Goal: Download file/media

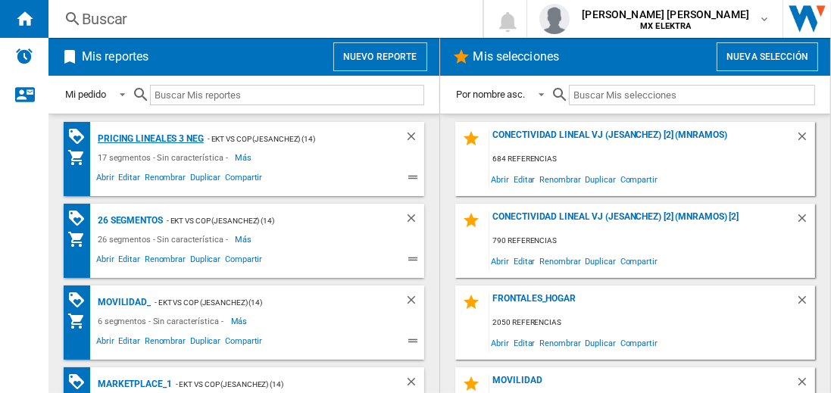
click at [150, 138] on div "Pricing lineales 3 neg" at bounding box center [149, 138] width 110 height 19
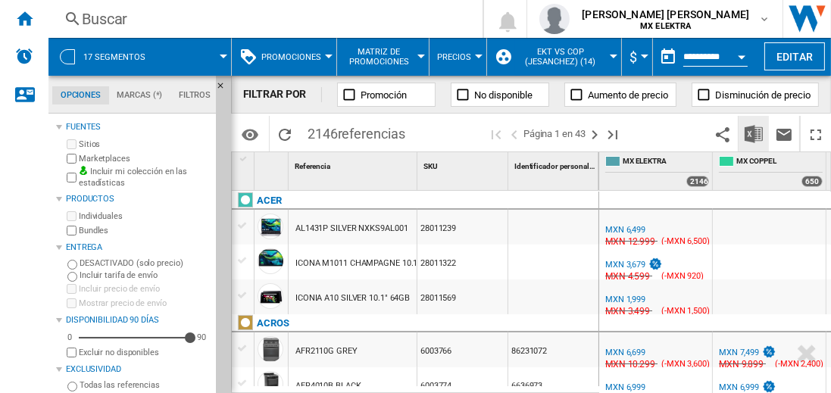
click at [754, 133] on img "Descargar en Excel" at bounding box center [753, 134] width 18 height 18
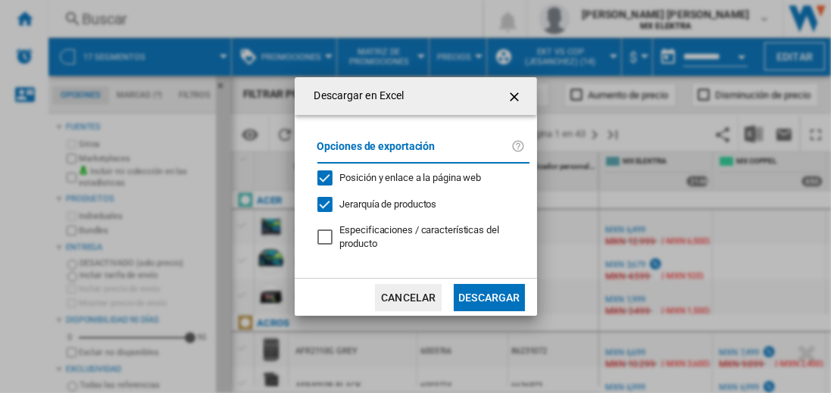
click at [488, 295] on button "Descargar" at bounding box center [489, 297] width 70 height 27
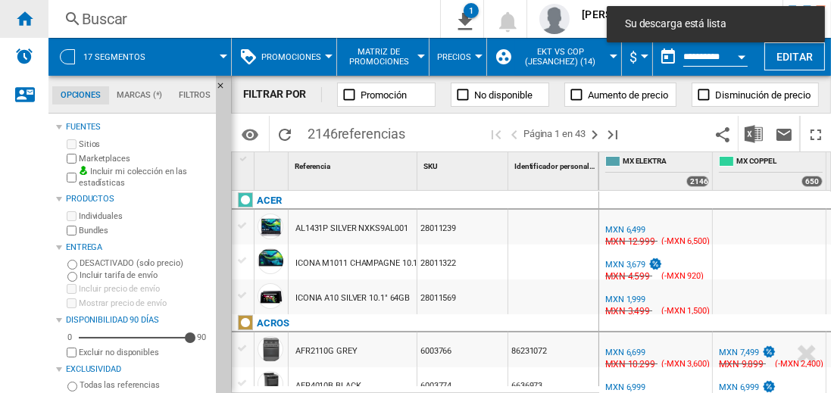
click at [24, 18] on ng-md-icon "Inicio" at bounding box center [24, 18] width 18 height 18
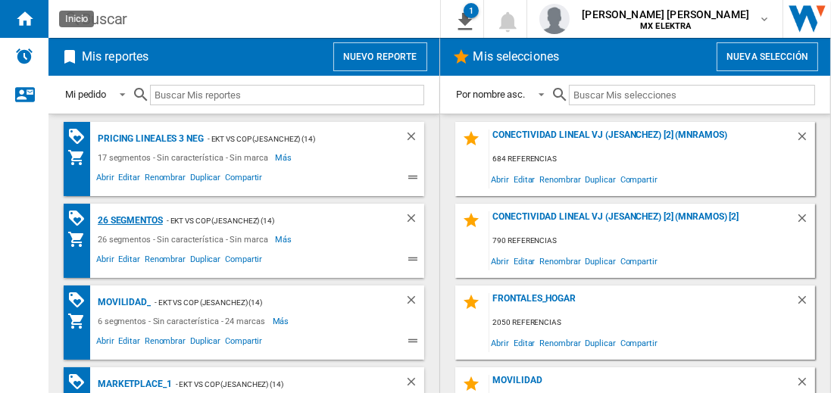
click at [131, 219] on div "26 segmentos" at bounding box center [128, 220] width 69 height 19
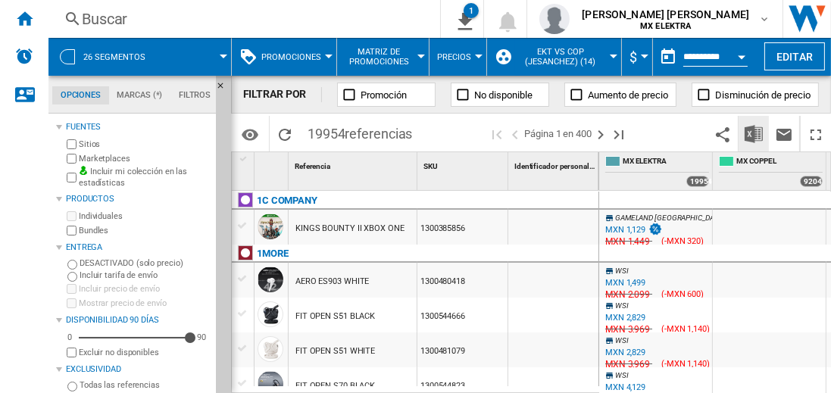
click at [754, 133] on img "Descargar en Excel" at bounding box center [753, 134] width 18 height 18
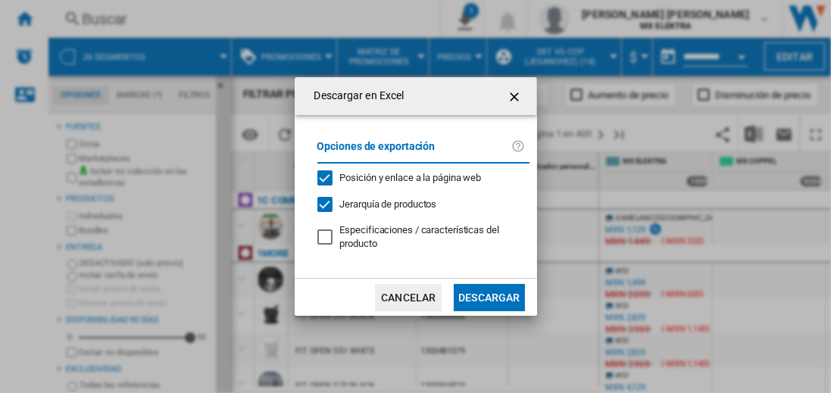
click at [488, 295] on button "Descargar" at bounding box center [489, 297] width 70 height 27
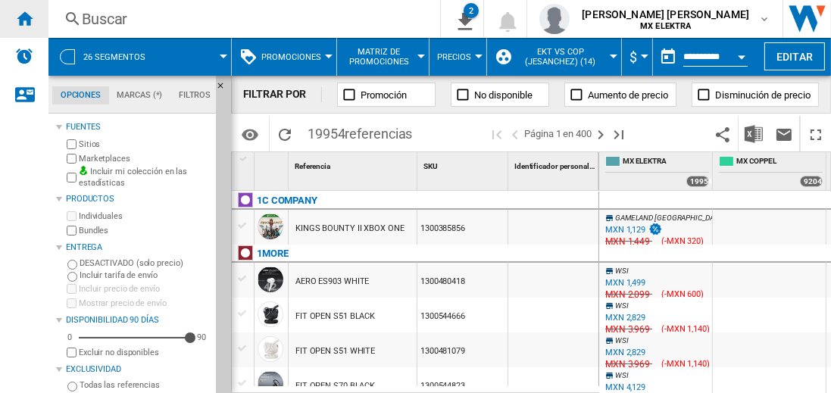
click at [24, 18] on ng-md-icon "Inicio" at bounding box center [24, 18] width 18 height 18
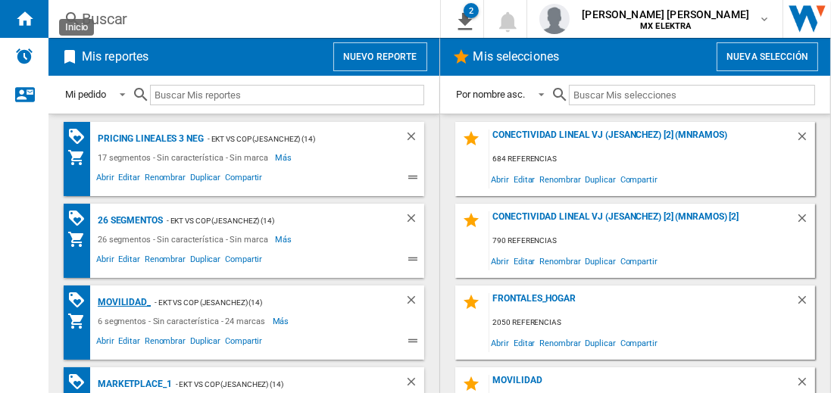
click at [121, 301] on div "MOVILIDAD_" at bounding box center [122, 302] width 57 height 19
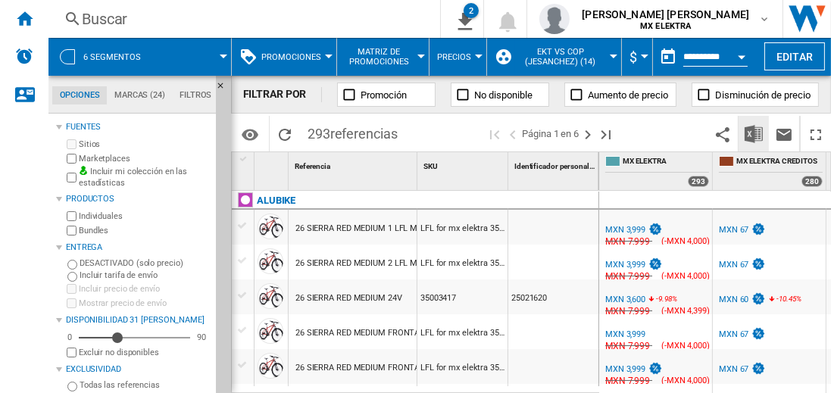
click at [754, 133] on img "Descargar en Excel" at bounding box center [753, 134] width 18 height 18
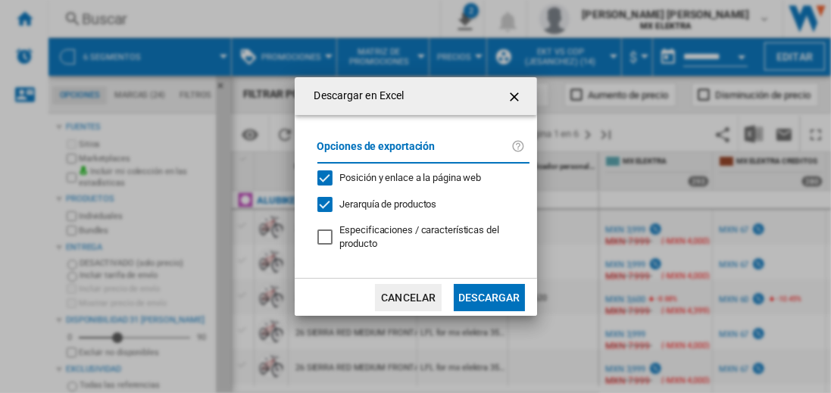
click at [488, 295] on button "Descargar" at bounding box center [489, 297] width 70 height 27
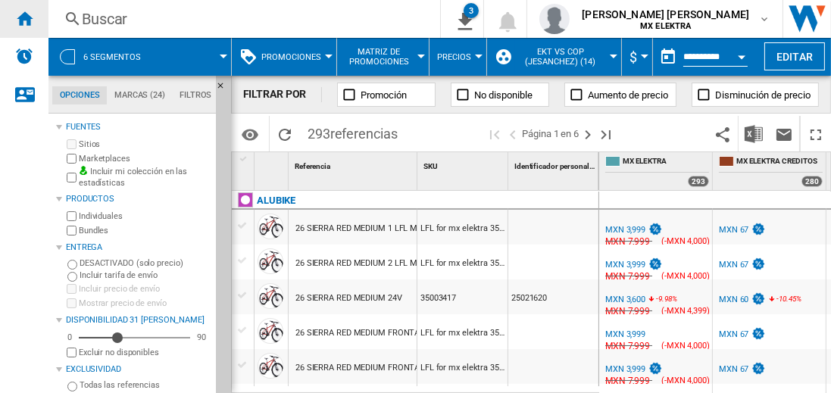
click at [24, 18] on ng-md-icon "Inicio" at bounding box center [24, 18] width 18 height 18
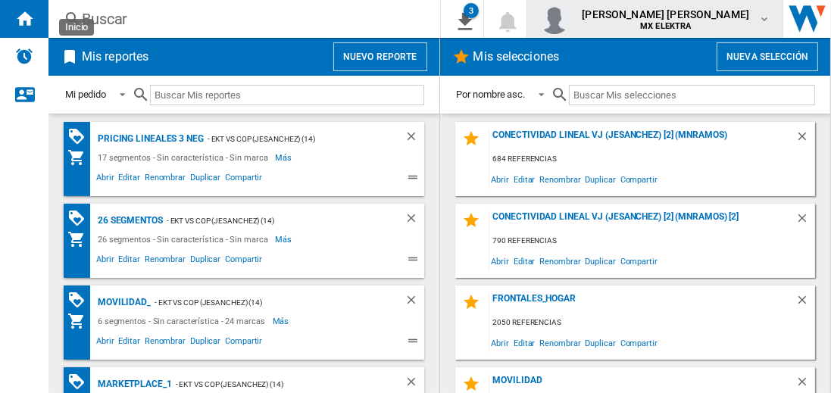
click at [680, 19] on span "juan carlos romero marta" at bounding box center [665, 14] width 167 height 15
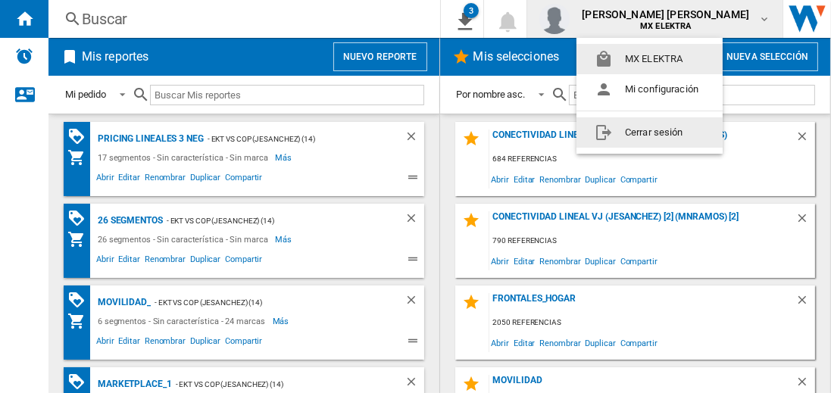
click at [649, 132] on button "Cerrar sesión" at bounding box center [649, 132] width 146 height 30
